Goal: Task Accomplishment & Management: Use online tool/utility

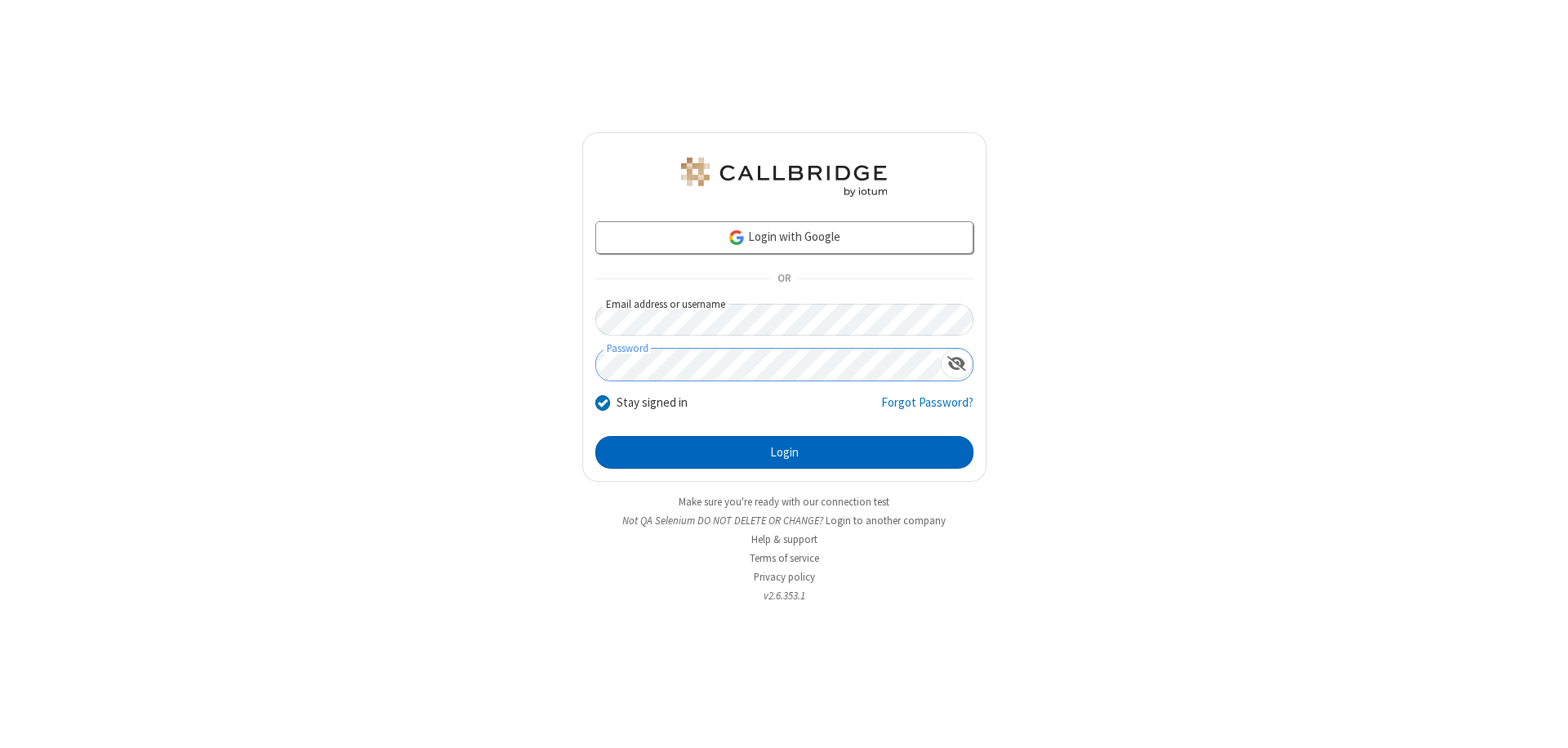
click at [784, 453] on button "Login" at bounding box center [784, 453] width 378 height 33
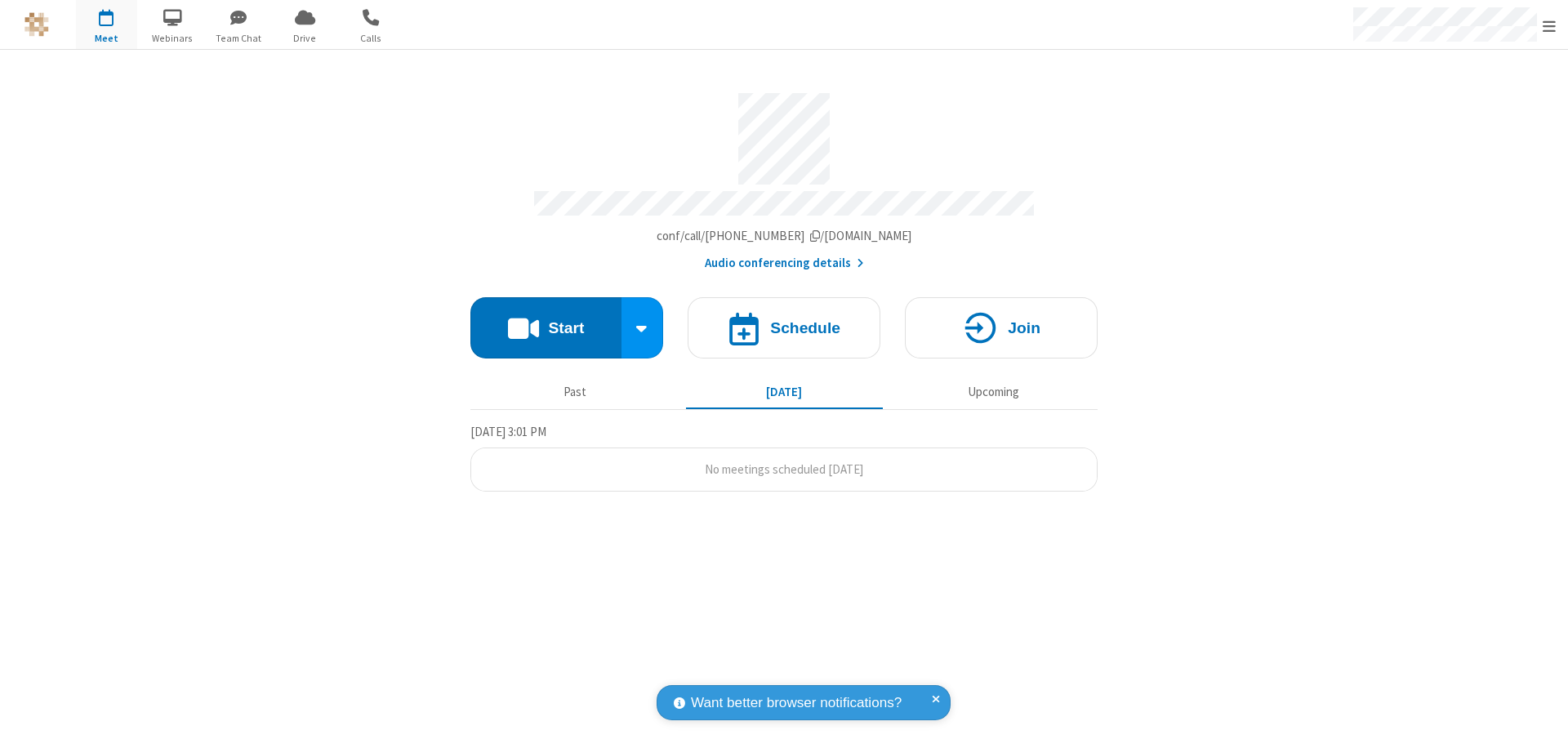
click at [546, 320] on button "Start" at bounding box center [546, 327] width 151 height 61
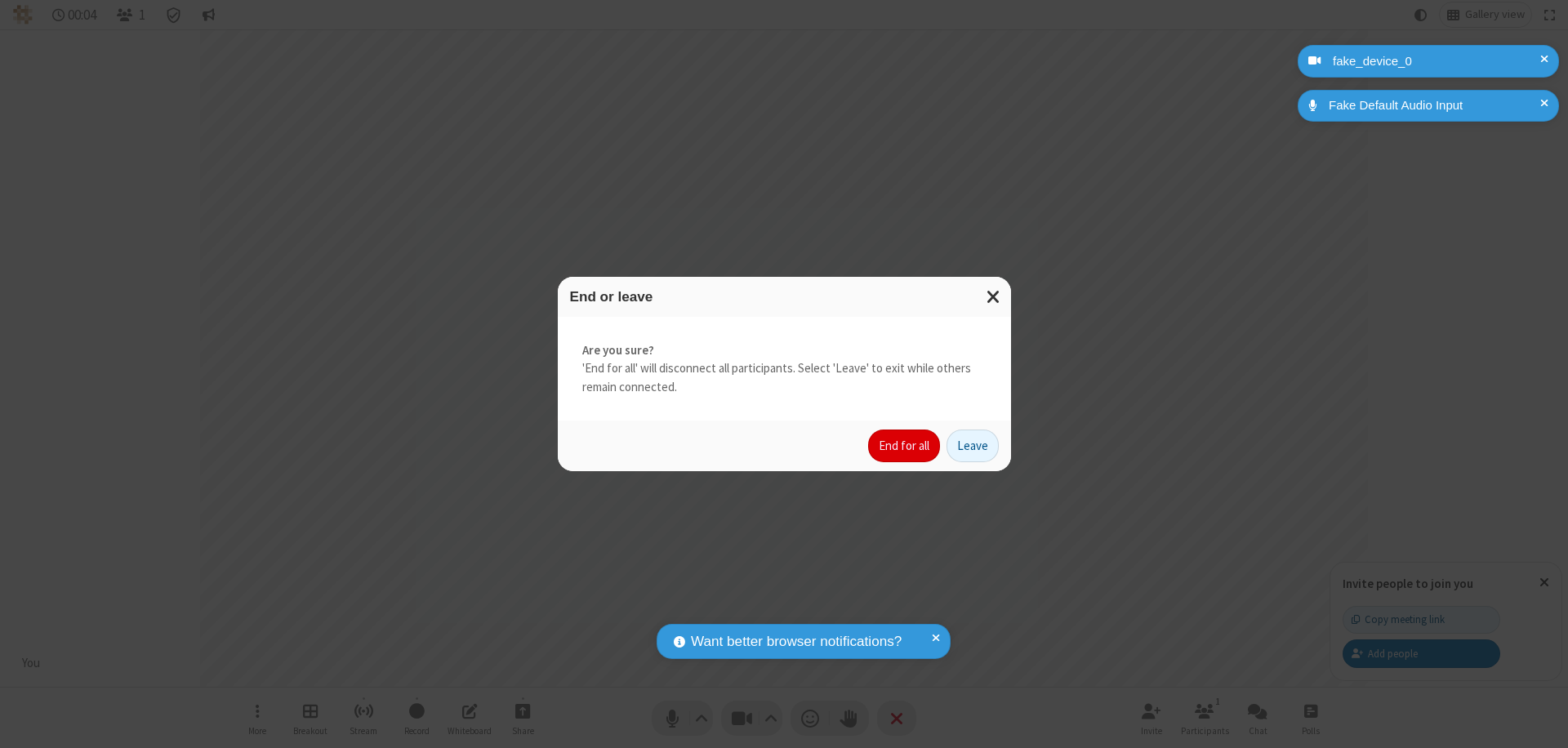
click at [904, 446] on button "End for all" at bounding box center [903, 446] width 72 height 33
